Goal: Navigation & Orientation: Understand site structure

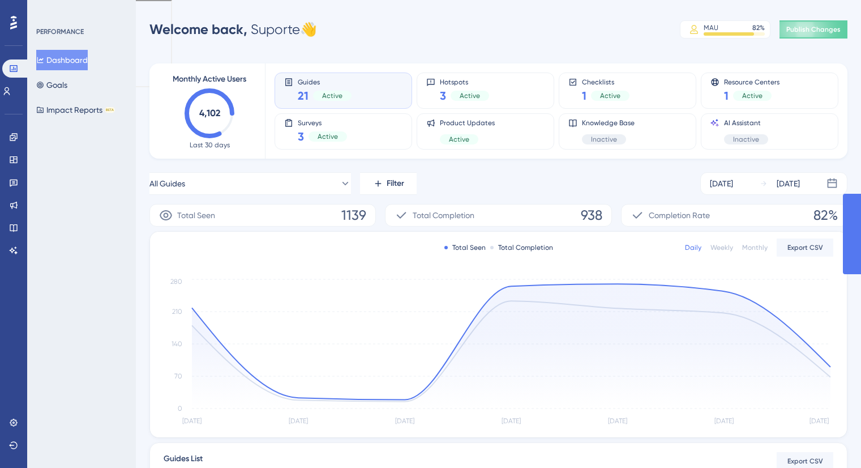
click at [12, 22] on icon at bounding box center [13, 22] width 7 height 15
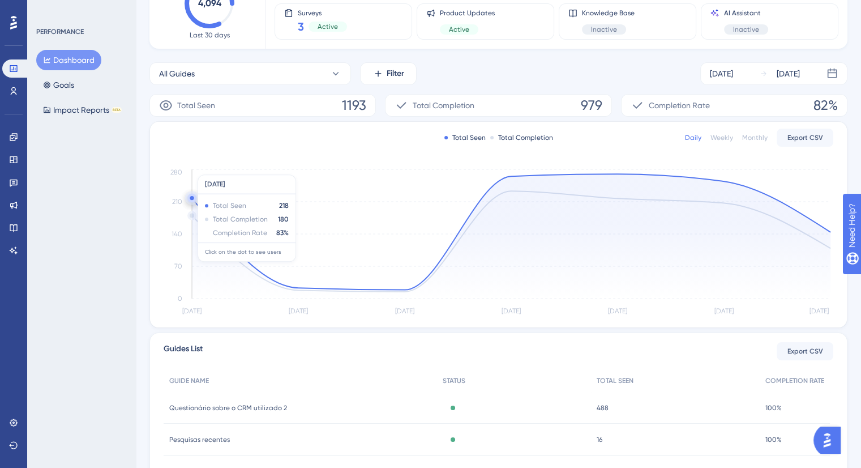
scroll to position [170, 0]
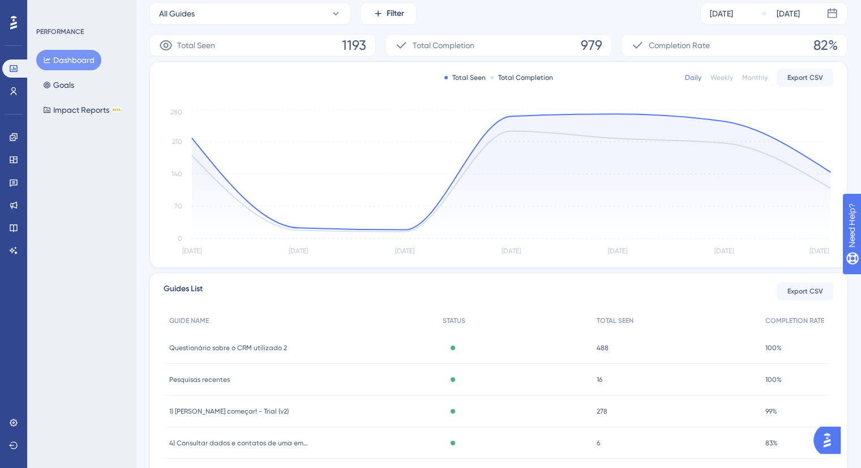
click at [172, 288] on span "Guides List" at bounding box center [183, 291] width 39 height 18
click at [186, 290] on span "Guides List" at bounding box center [183, 291] width 39 height 18
click at [19, 89] on link at bounding box center [13, 91] width 23 height 18
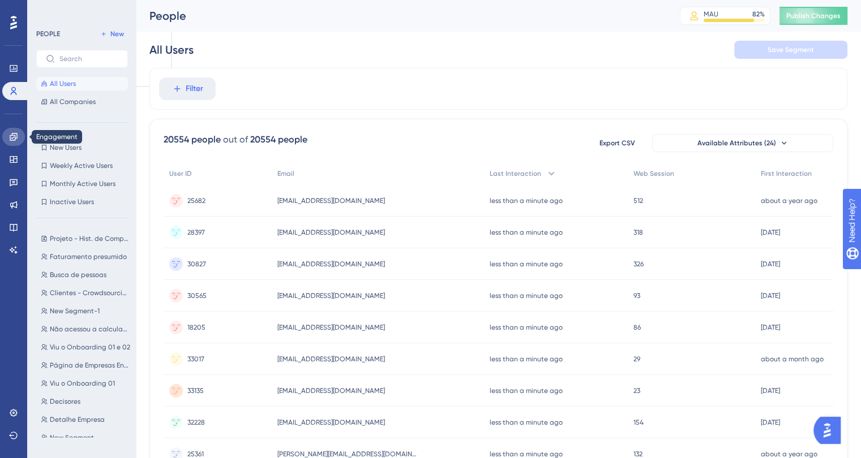
click at [15, 134] on icon at bounding box center [13, 136] width 7 height 7
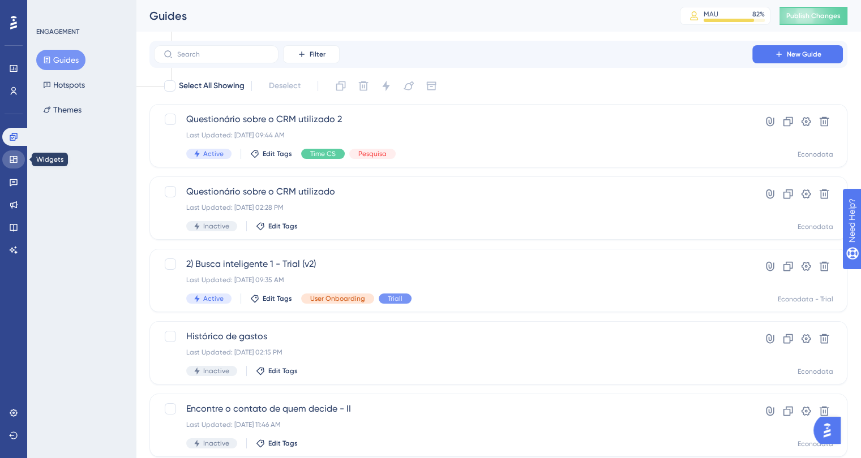
click at [11, 159] on icon at bounding box center [13, 159] width 9 height 9
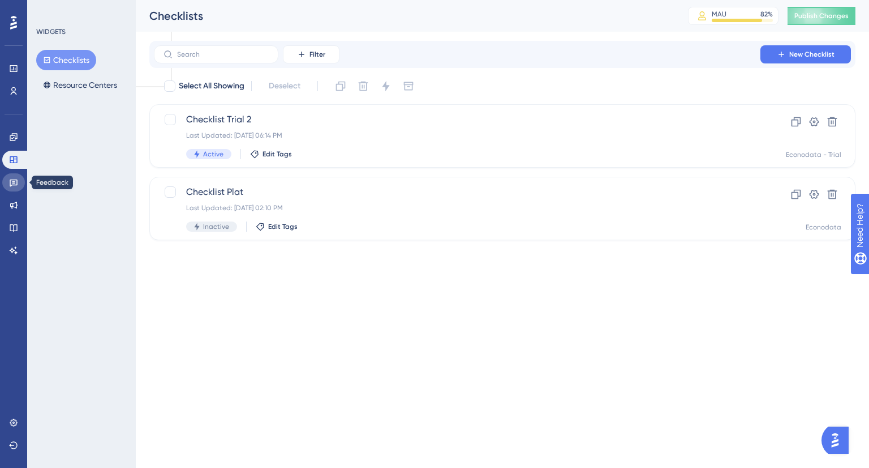
click at [16, 182] on icon at bounding box center [13, 182] width 9 height 9
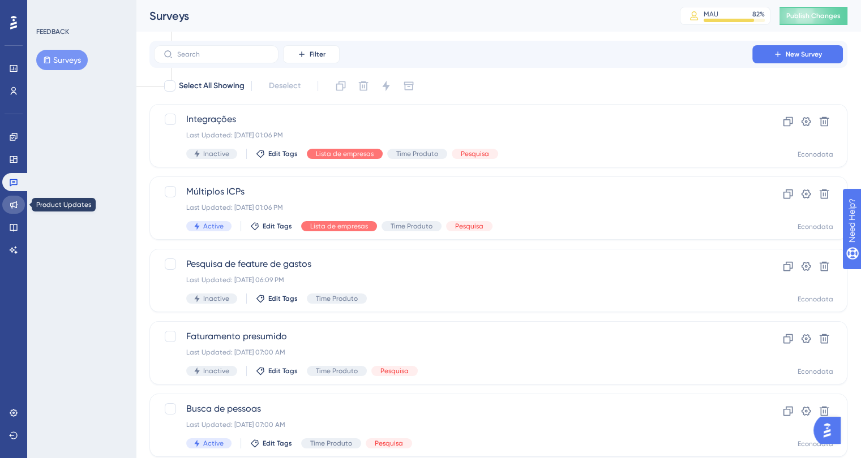
click at [16, 204] on icon at bounding box center [13, 205] width 7 height 7
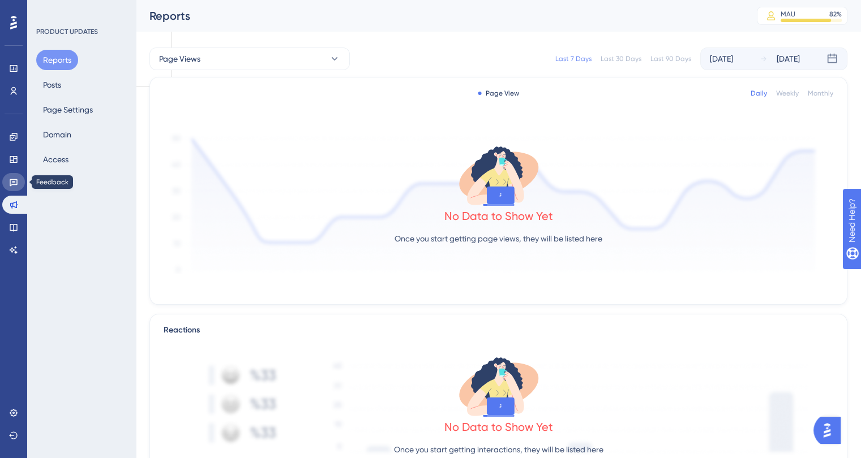
click at [14, 179] on icon at bounding box center [13, 182] width 9 height 9
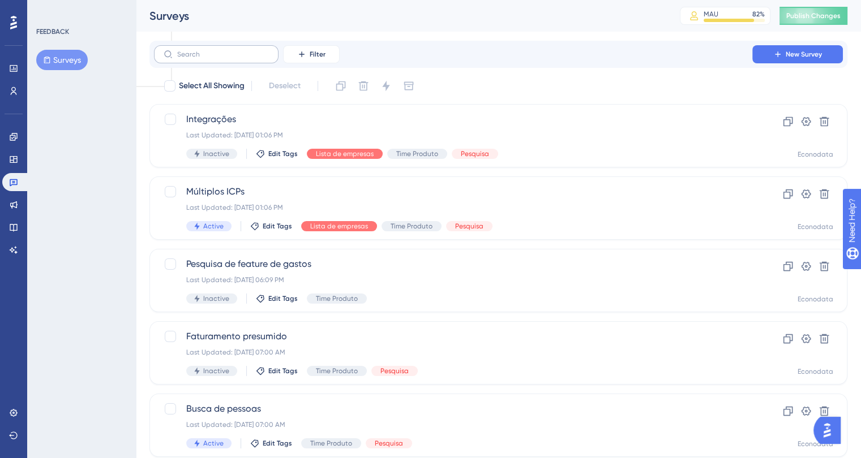
drag, startPoint x: 230, startPoint y: 46, endPoint x: 240, endPoint y: 48, distance: 10.4
click at [230, 46] on label at bounding box center [216, 54] width 125 height 18
click at [230, 50] on input "text" at bounding box center [223, 54] width 92 height 8
click at [429, 54] on div "Filter New Survey" at bounding box center [498, 54] width 689 height 18
click at [203, 51] on input "text" at bounding box center [223, 54] width 92 height 8
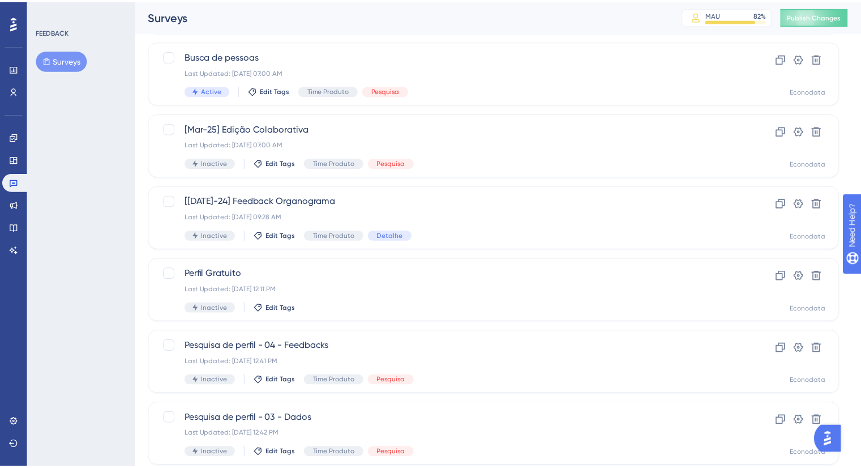
scroll to position [411, 0]
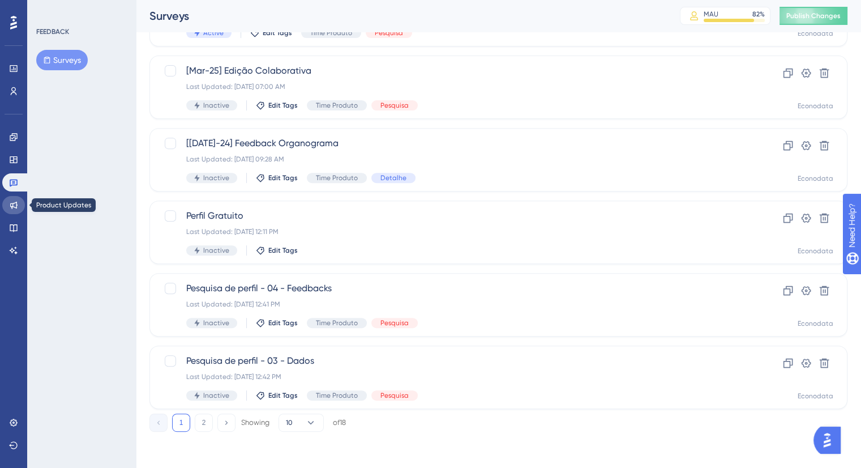
click at [14, 202] on icon at bounding box center [13, 204] width 9 height 9
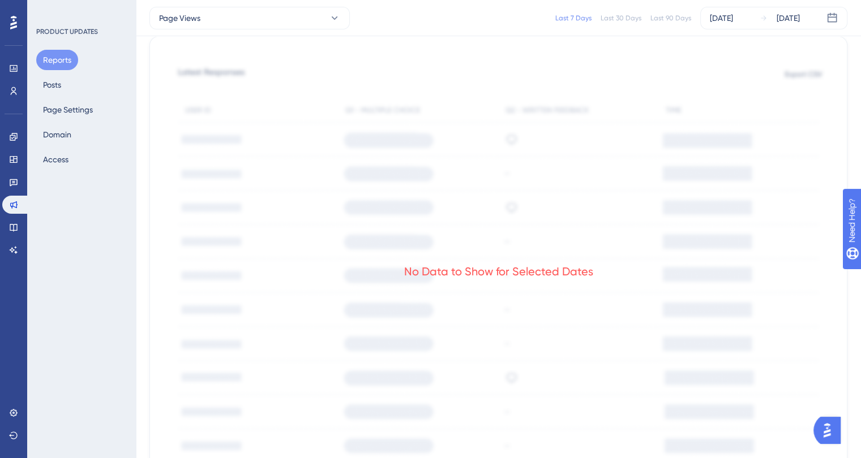
scroll to position [453, 0]
drag, startPoint x: 456, startPoint y: 272, endPoint x: 554, endPoint y: 270, distance: 97.9
click at [552, 270] on div "No Data to Show for Selected Dates" at bounding box center [498, 271] width 189 height 16
click at [555, 271] on div "No Data to Show for Selected Dates" at bounding box center [498, 271] width 189 height 16
click at [16, 220] on link at bounding box center [13, 227] width 23 height 18
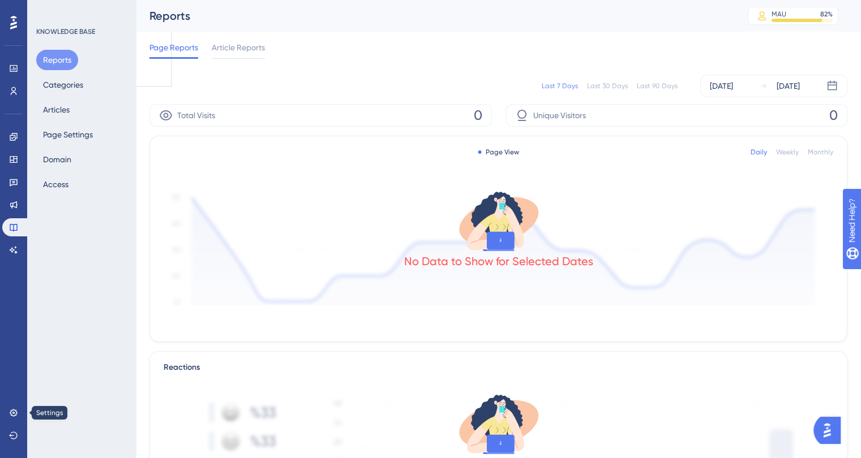
click at [2, 413] on div "Performance Users Engagement Widgets Feedback Product Updates Knowledge Base AI…" at bounding box center [13, 229] width 27 height 458
click at [9, 411] on link at bounding box center [13, 413] width 23 height 18
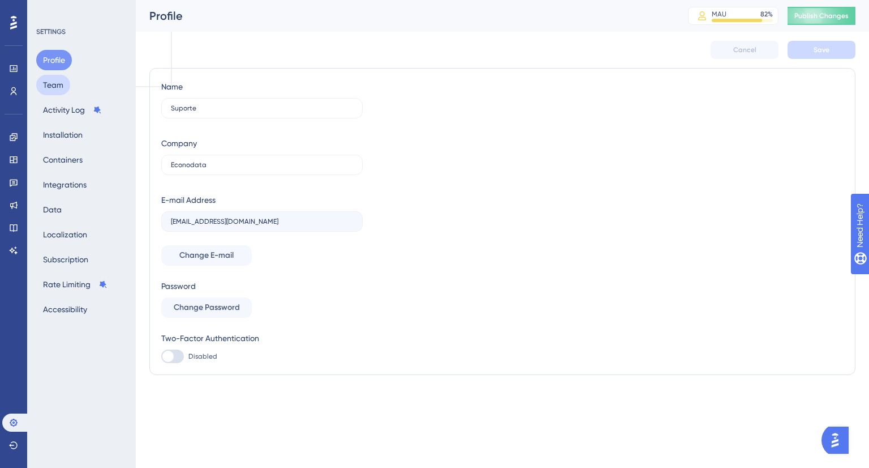
click at [56, 79] on button "Team" at bounding box center [53, 85] width 34 height 20
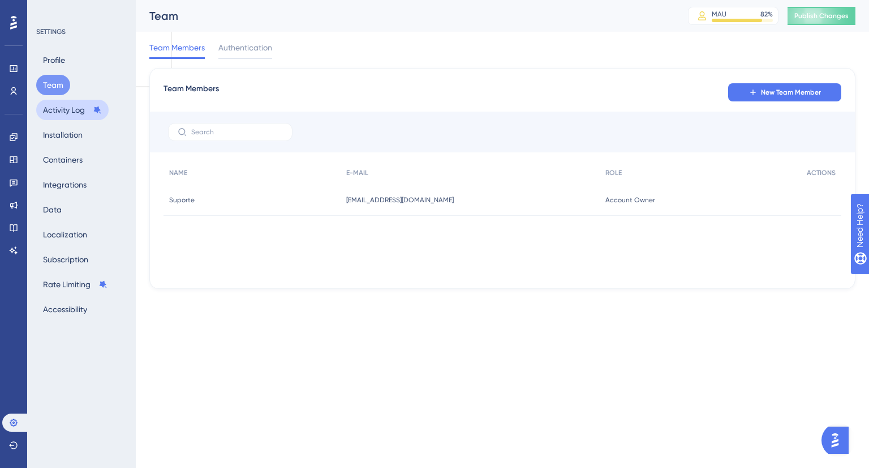
click at [57, 112] on button "Activity Log" at bounding box center [72, 110] width 72 height 20
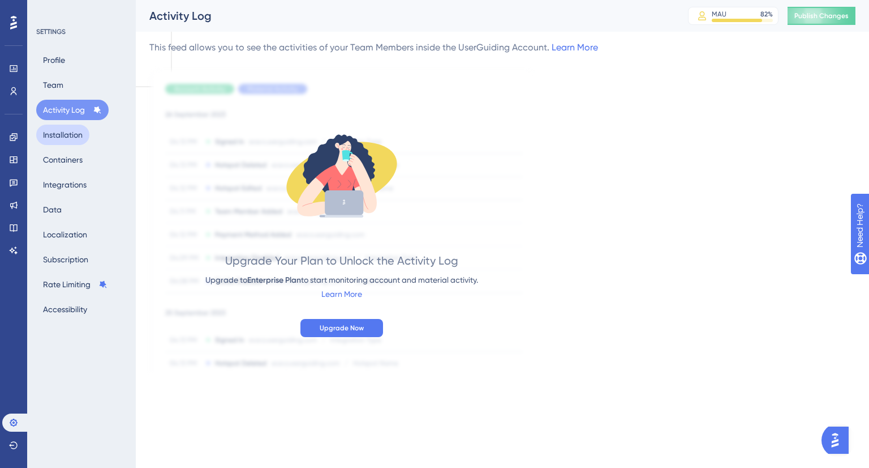
click at [57, 136] on button "Installation" at bounding box center [62, 135] width 53 height 20
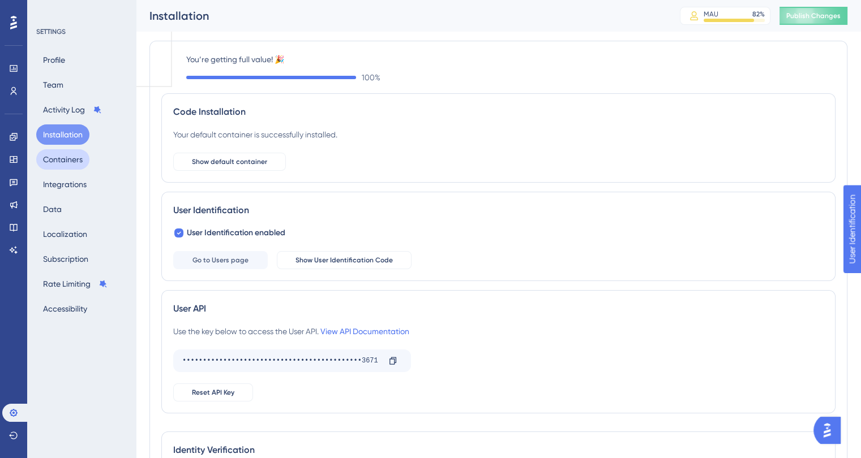
click at [57, 160] on button "Containers" at bounding box center [62, 159] width 53 height 20
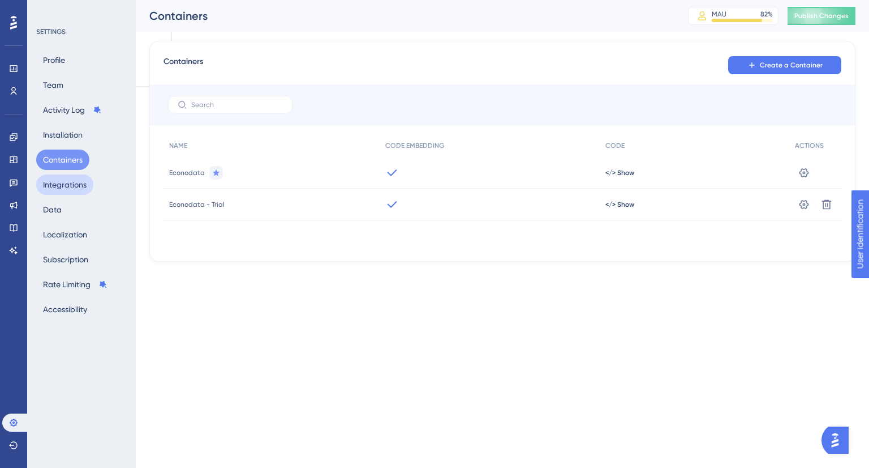
click at [57, 187] on button "Integrations" at bounding box center [64, 184] width 57 height 20
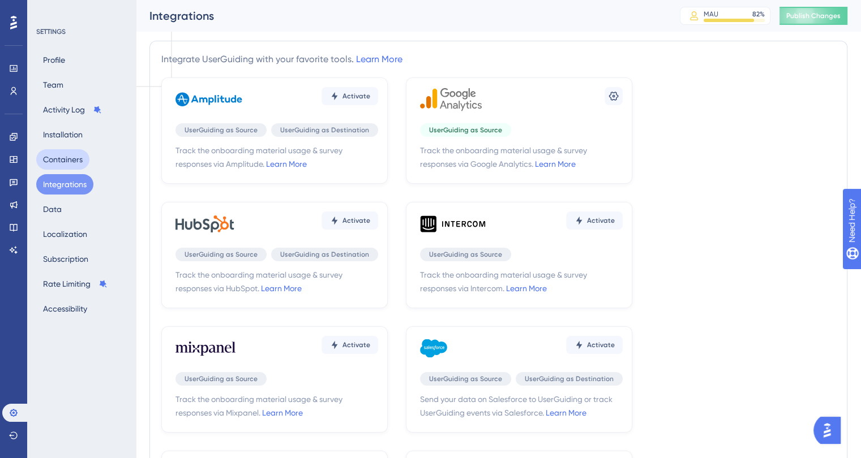
click at [57, 155] on button "Containers" at bounding box center [62, 159] width 53 height 20
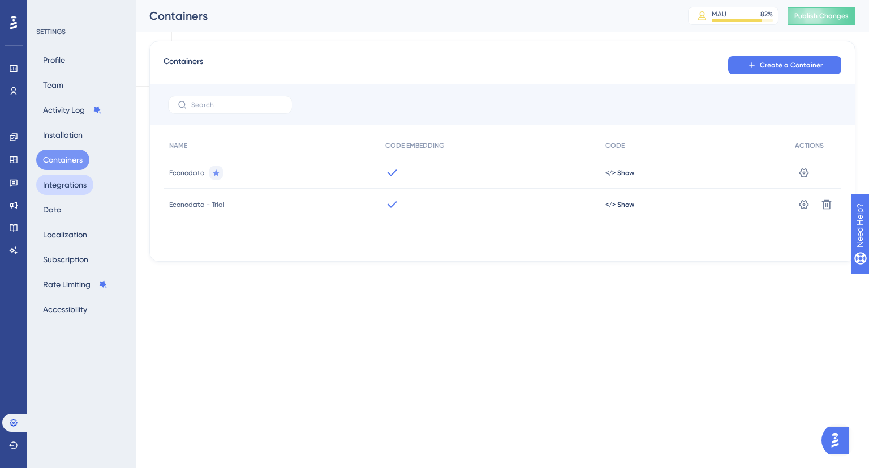
click at [57, 175] on button "Integrations" at bounding box center [64, 184] width 57 height 20
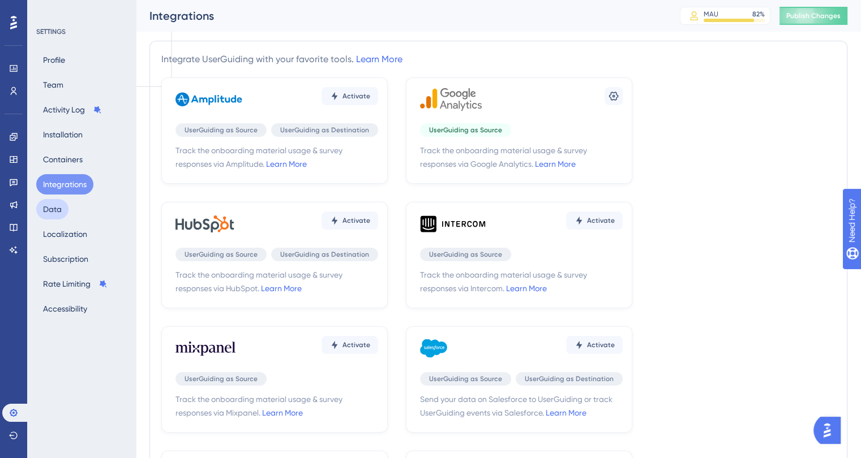
click at [57, 212] on button "Data" at bounding box center [52, 209] width 32 height 20
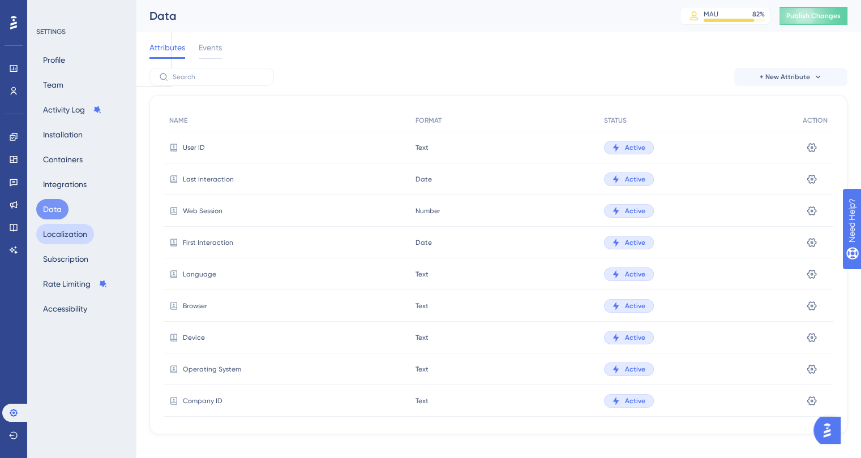
click at [55, 238] on button "Localization" at bounding box center [65, 234] width 58 height 20
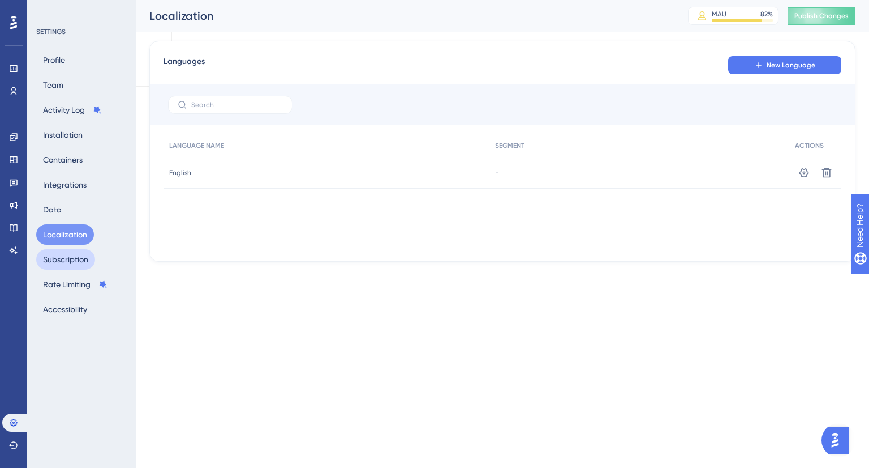
click at [57, 260] on button "Subscription" at bounding box center [65, 259] width 59 height 20
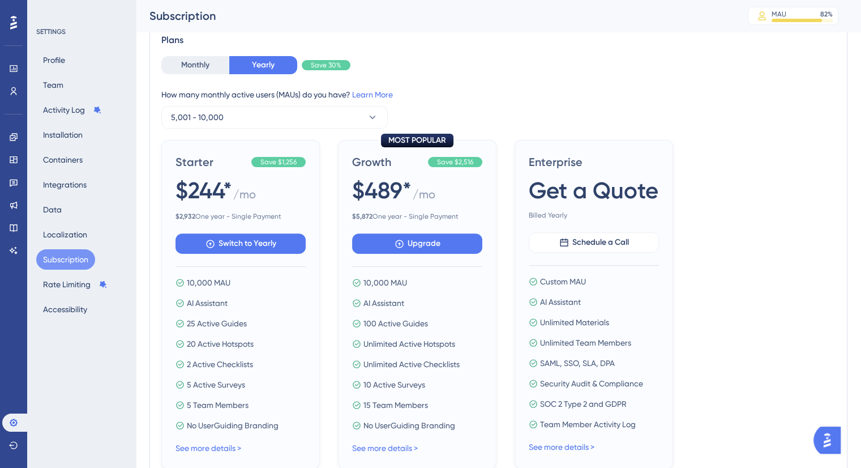
scroll to position [324, 0]
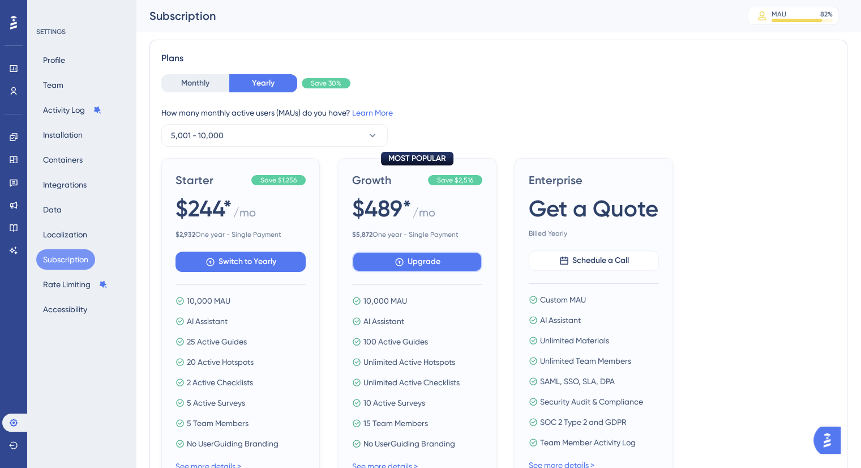
click at [388, 256] on button "Upgrade" at bounding box center [417, 261] width 130 height 20
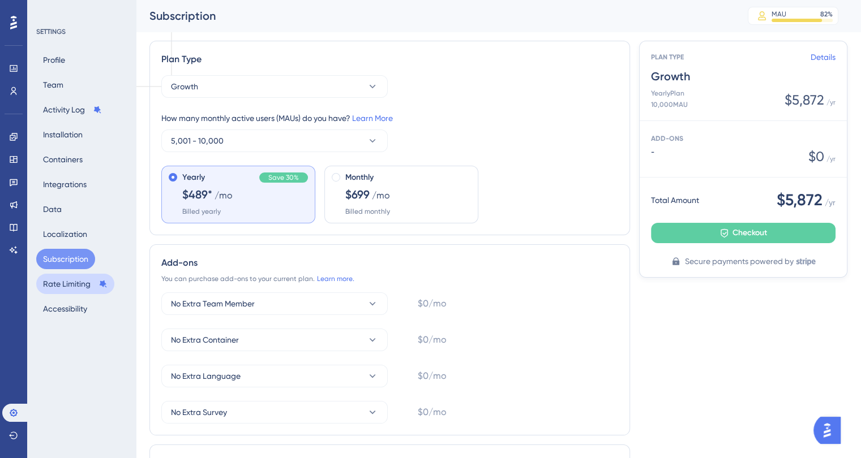
click at [63, 286] on button "Rate Limiting" at bounding box center [75, 284] width 78 height 20
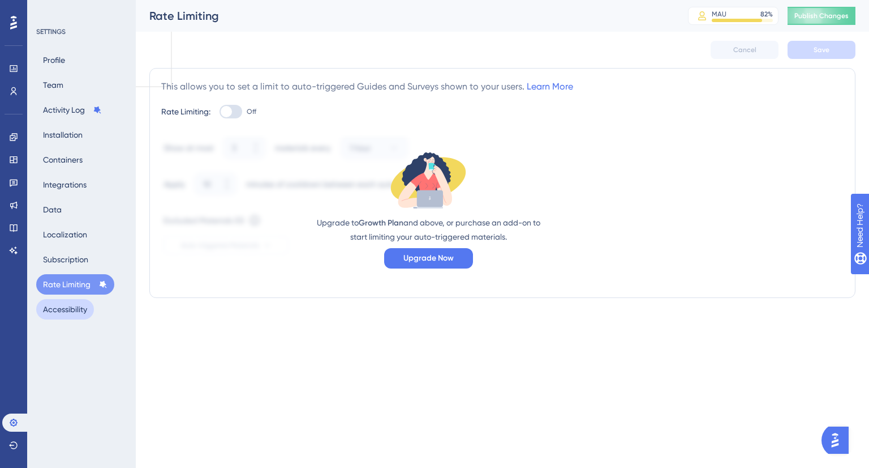
click at [60, 308] on button "Accessibility" at bounding box center [65, 309] width 58 height 20
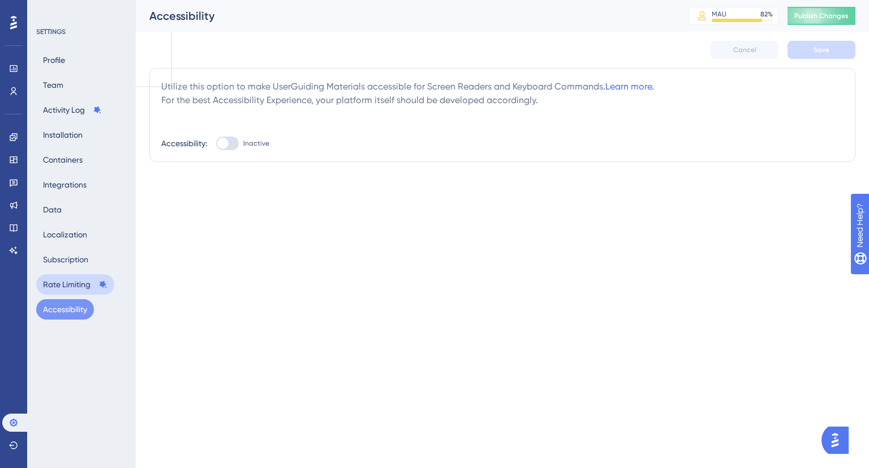
click at [59, 281] on button "Rate Limiting" at bounding box center [75, 284] width 78 height 20
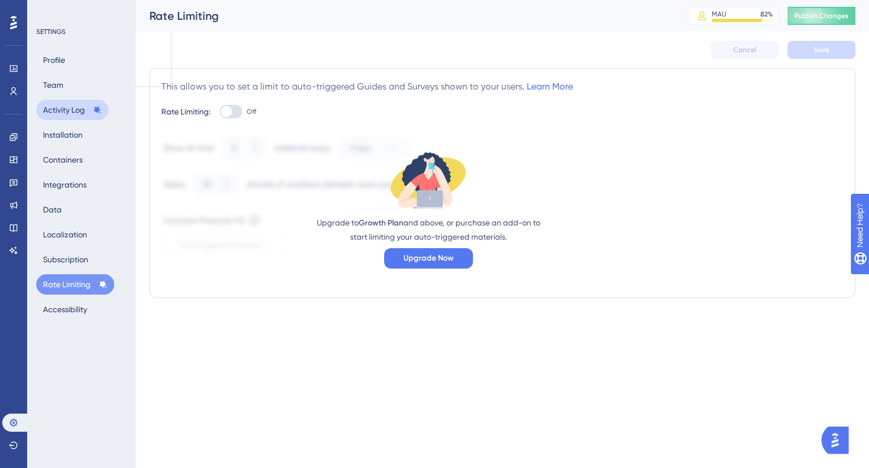
click at [86, 113] on button "Activity Log" at bounding box center [72, 110] width 72 height 20
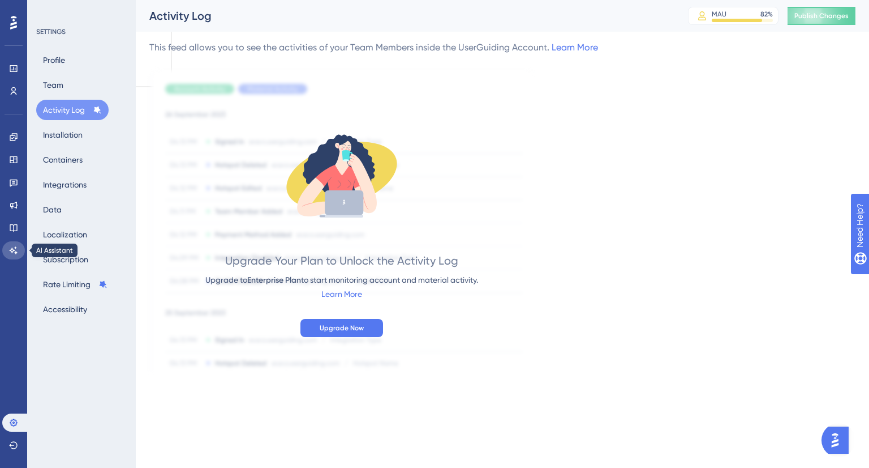
click at [11, 245] on link at bounding box center [13, 250] width 23 height 18
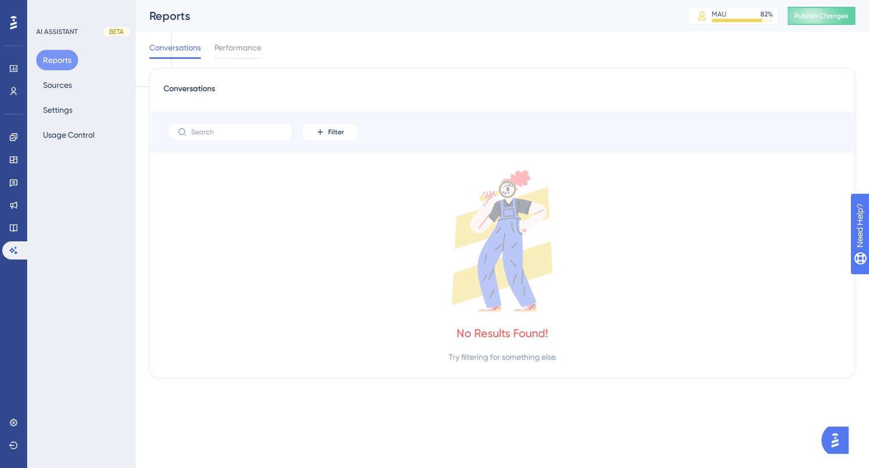
click at [440, 123] on div "Filter" at bounding box center [502, 132] width 705 height 41
click at [220, 128] on input "text" at bounding box center [237, 132] width 92 height 8
click at [437, 152] on div "Conversations Filter No Results Found! Try filtering for something else." at bounding box center [502, 223] width 706 height 310
click at [402, 220] on icon at bounding box center [503, 240] width 678 height 141
click at [202, 85] on span "Conversations" at bounding box center [190, 92] width 52 height 20
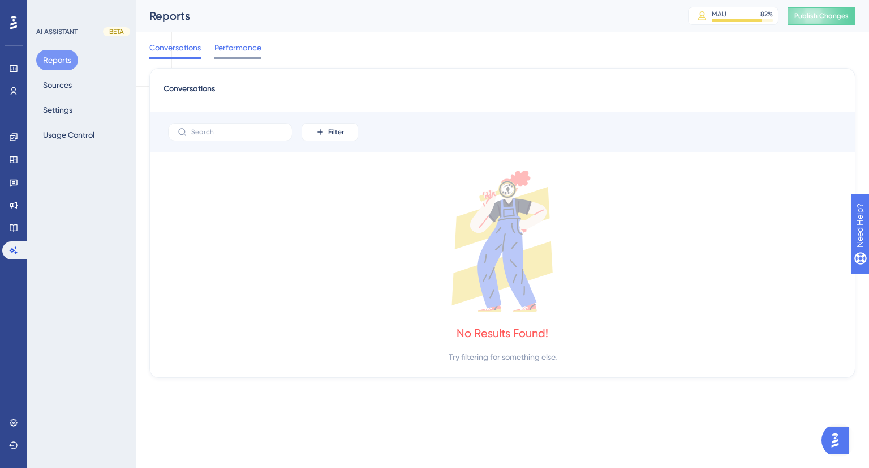
click at [232, 41] on span "Performance" at bounding box center [238, 48] width 47 height 14
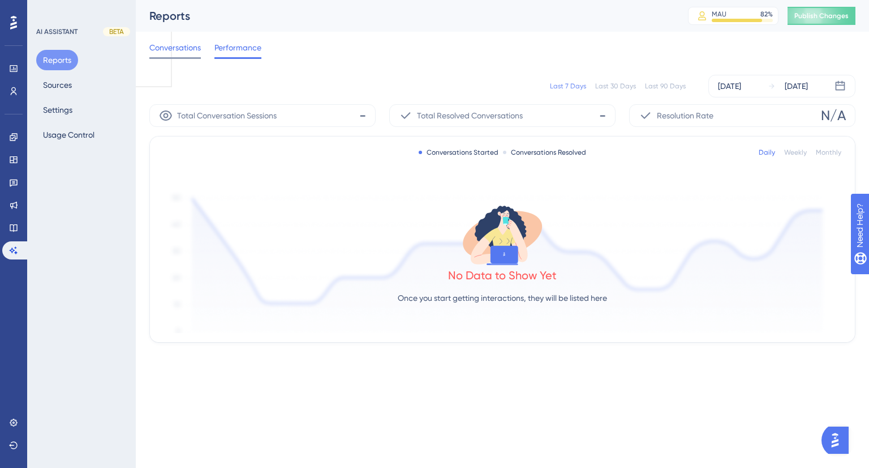
click at [156, 52] on span "Conversations" at bounding box center [175, 48] width 52 height 14
